Goal: Information Seeking & Learning: Understand process/instructions

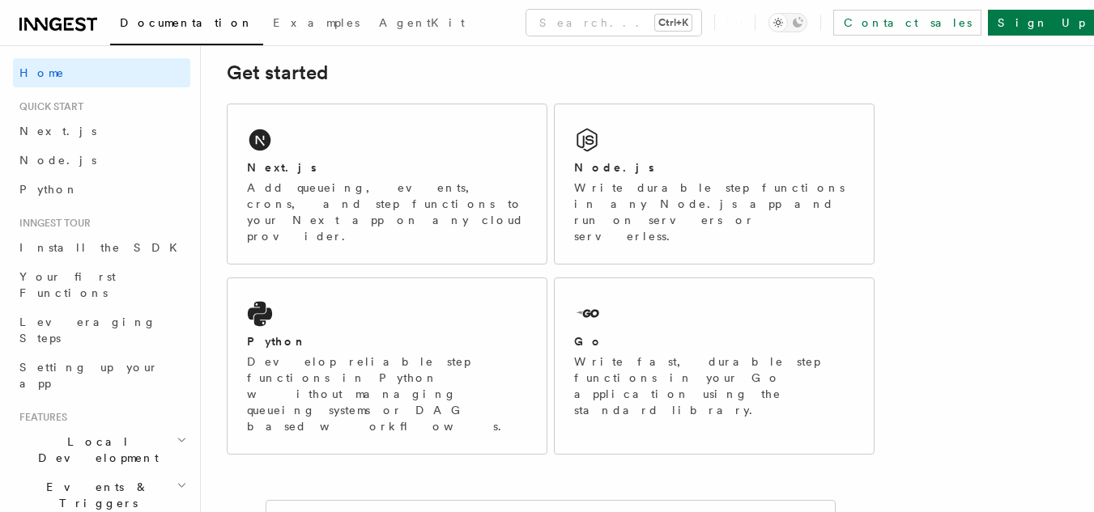
scroll to position [234, 0]
click at [439, 185] on p "Add queueing, events, crons, and step functions to your Next app on any cloud p…" at bounding box center [387, 211] width 280 height 65
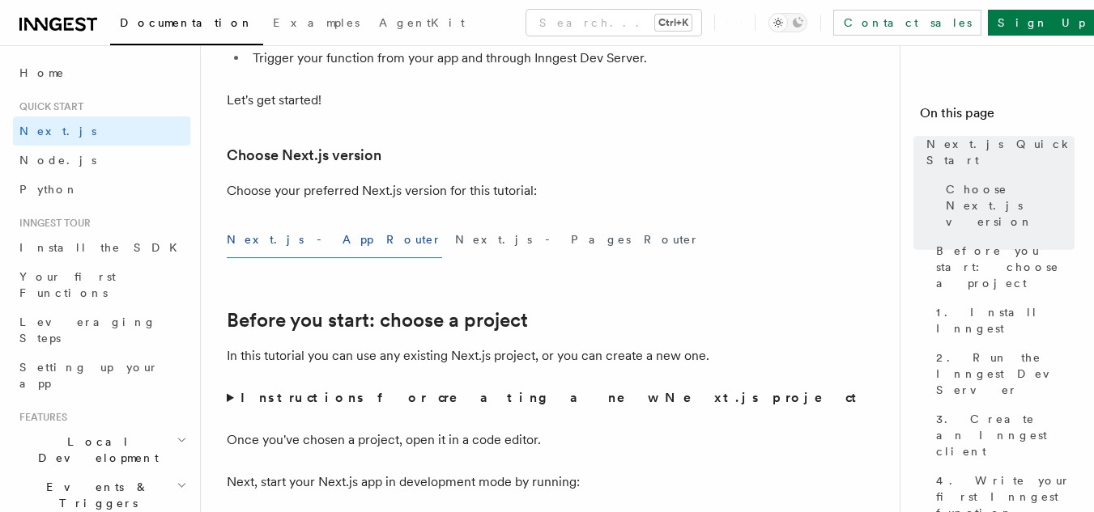
scroll to position [289, 0]
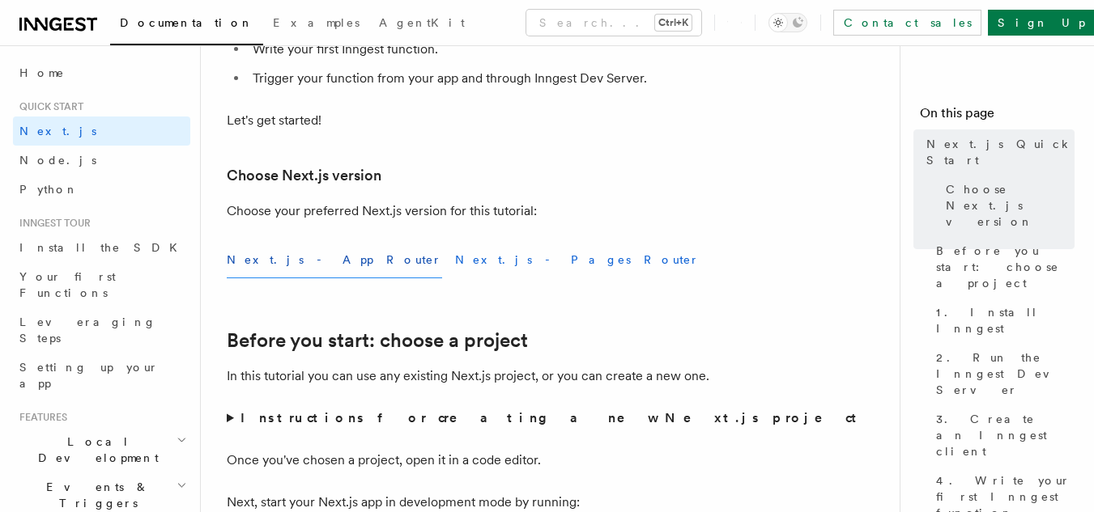
click at [455, 265] on button "Next.js - Pages Router" at bounding box center [577, 260] width 244 height 36
click at [313, 257] on button "Next.js - App Router" at bounding box center [334, 260] width 215 height 36
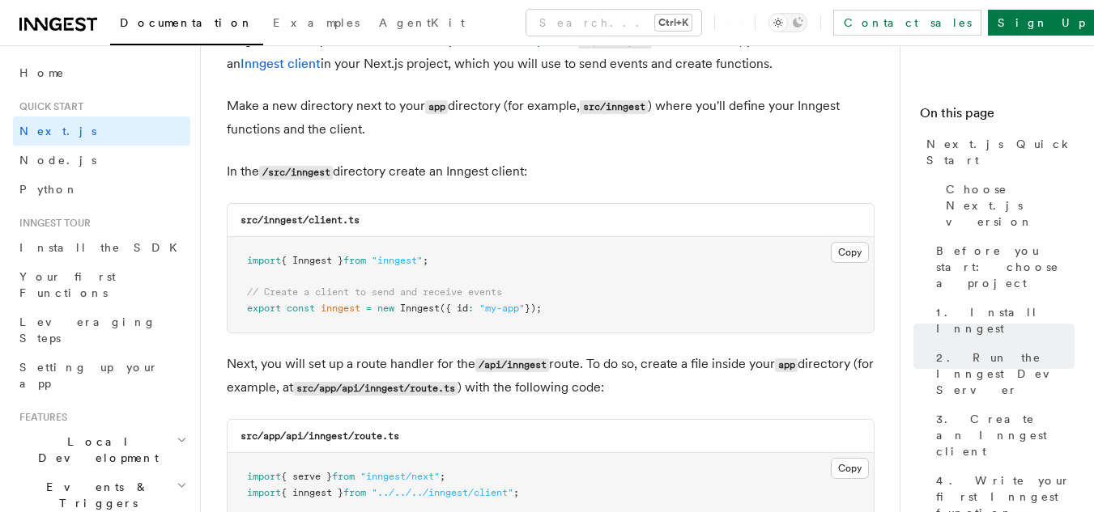
scroll to position [1986, 0]
